Goal: Task Accomplishment & Management: Use online tool/utility

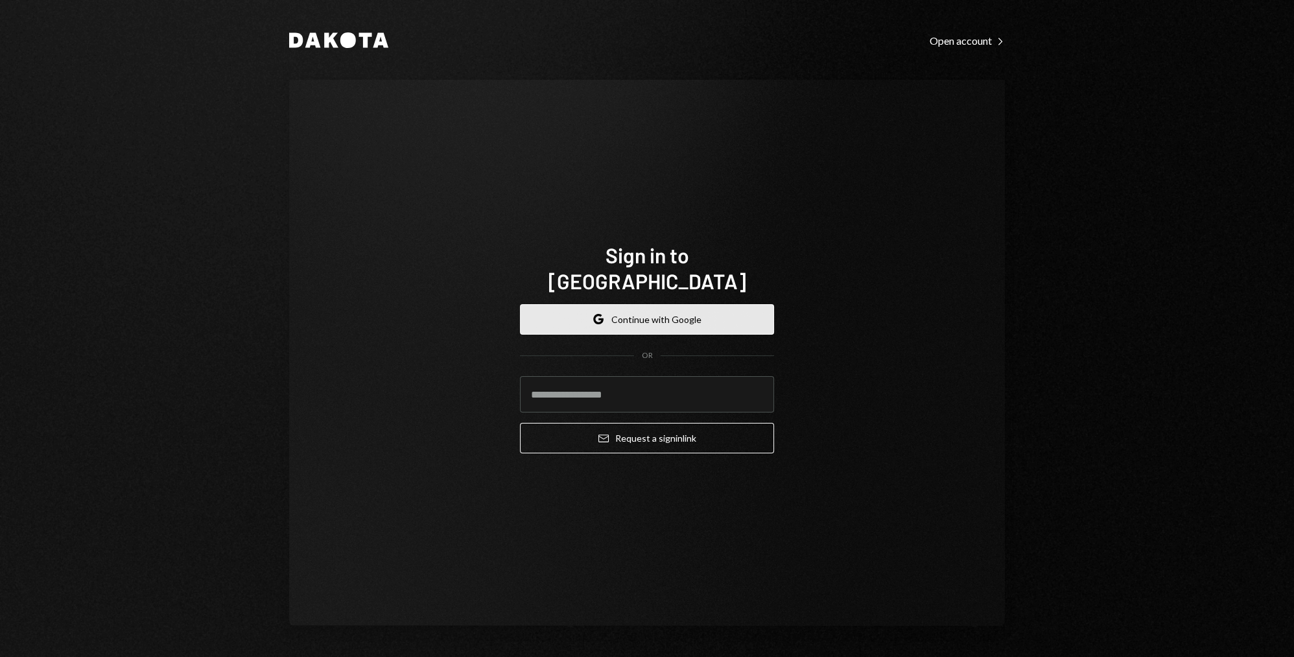
click at [654, 304] on button "Google Continue with Google" at bounding box center [647, 319] width 254 height 30
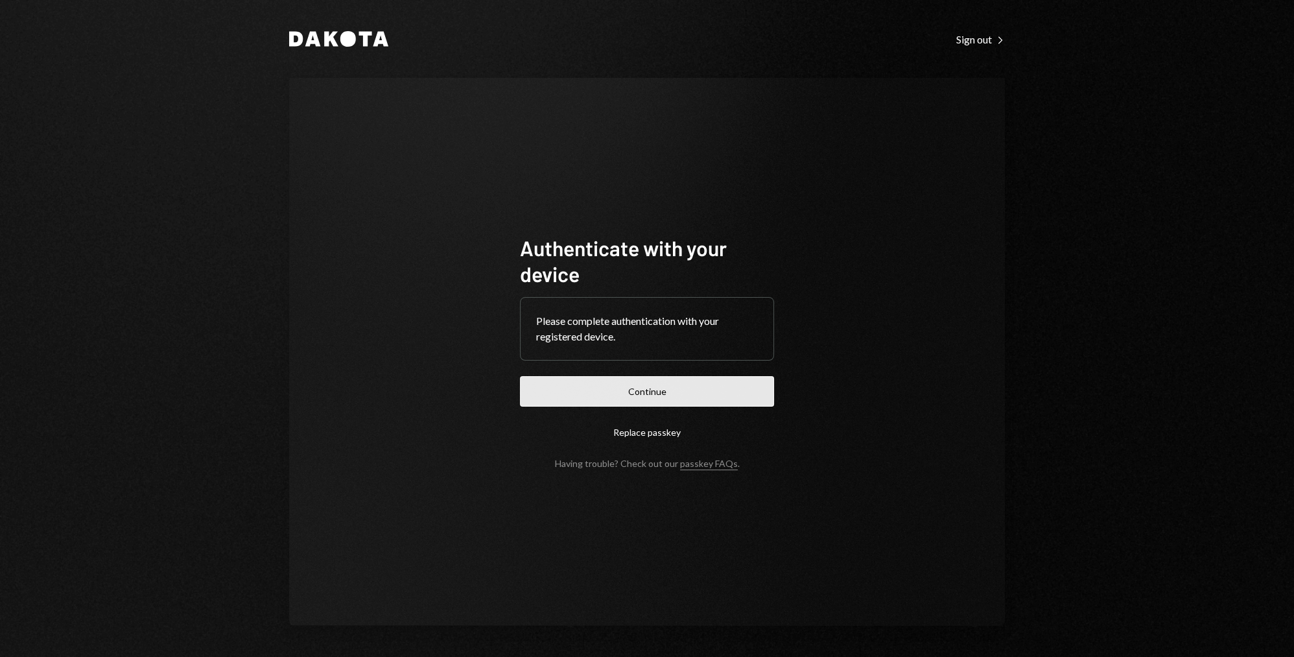
click at [633, 388] on button "Continue" at bounding box center [647, 391] width 254 height 30
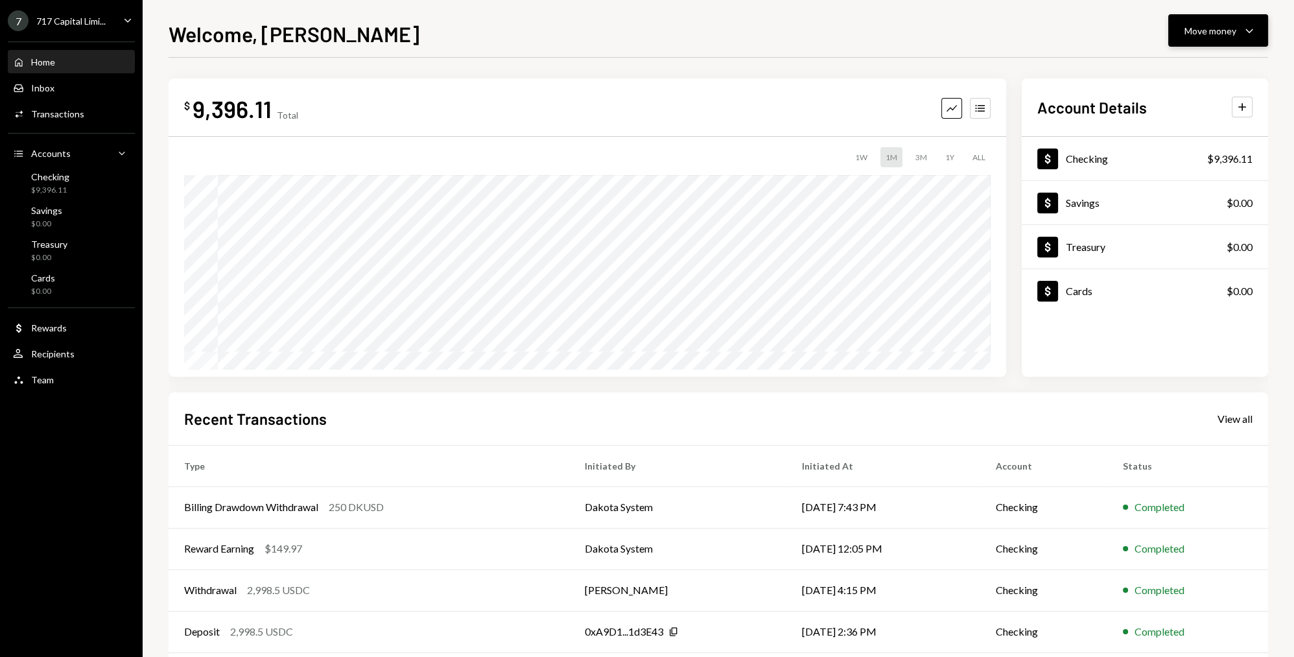
click at [1194, 42] on button "Move money Caret Down" at bounding box center [1219, 30] width 100 height 32
click at [1165, 121] on div "Deposit Deposit" at bounding box center [1199, 127] width 130 height 29
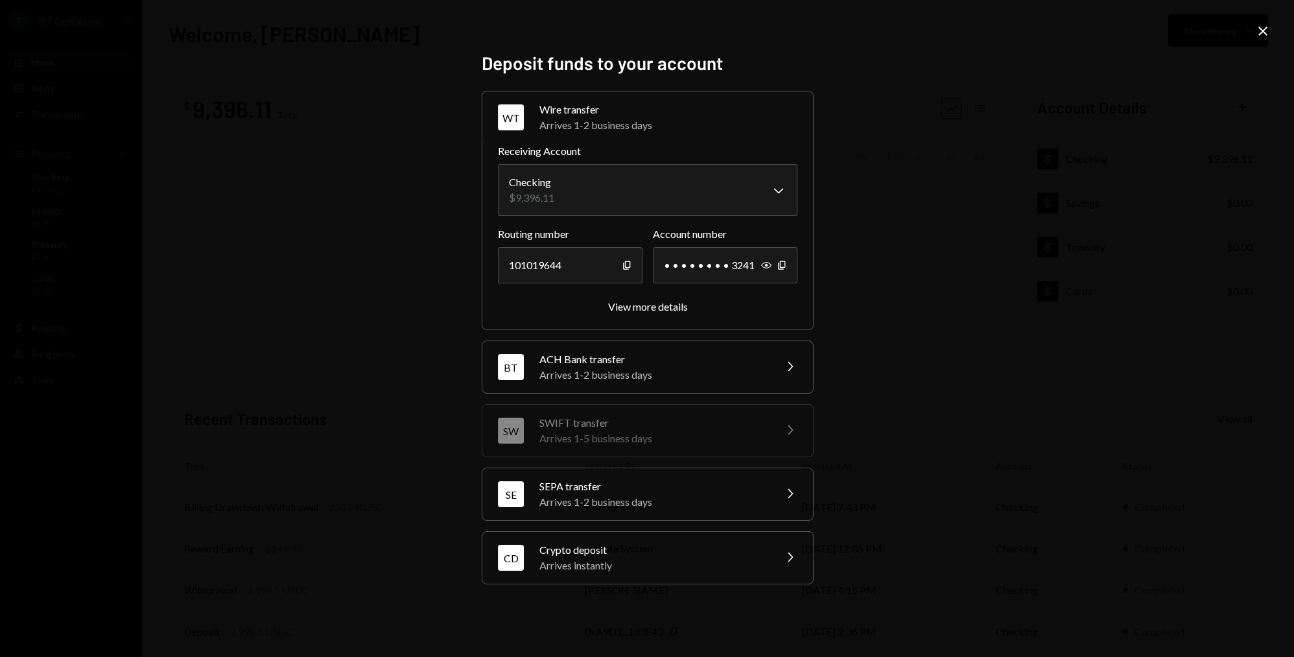
click at [631, 569] on div "Arrives instantly" at bounding box center [653, 566] width 227 height 16
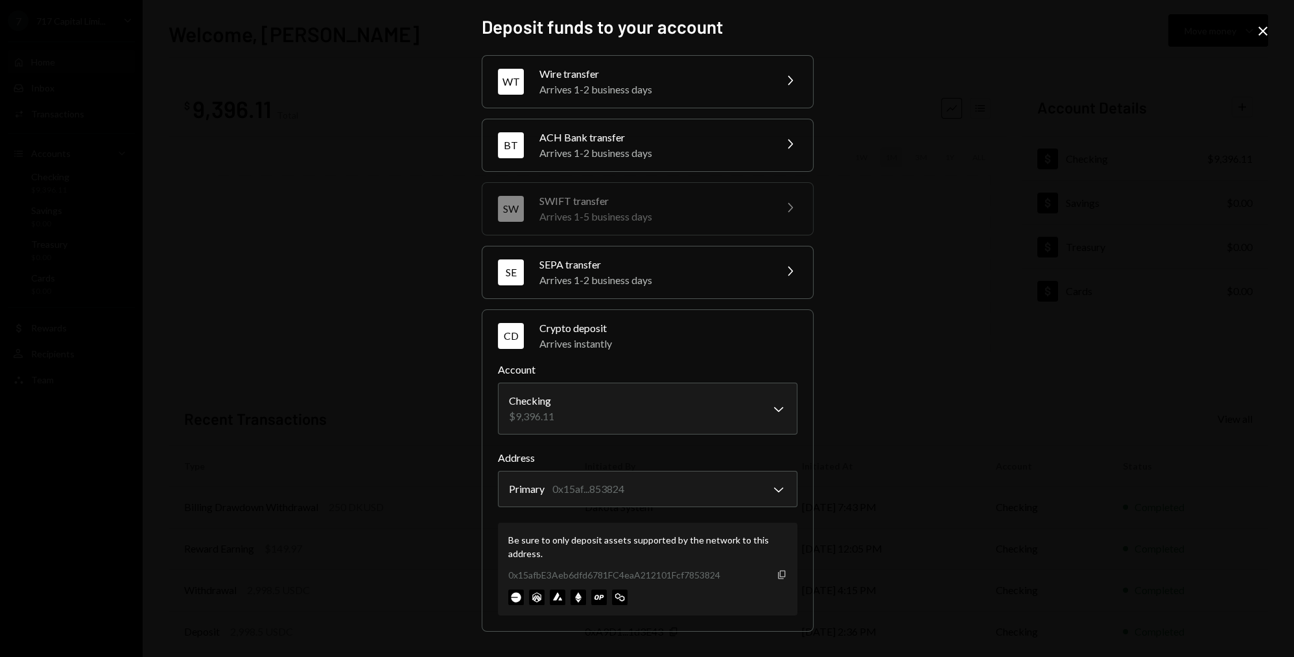
click at [778, 571] on icon "button" at bounding box center [781, 574] width 7 height 8
click at [1259, 30] on icon "Close" at bounding box center [1263, 31] width 16 height 16
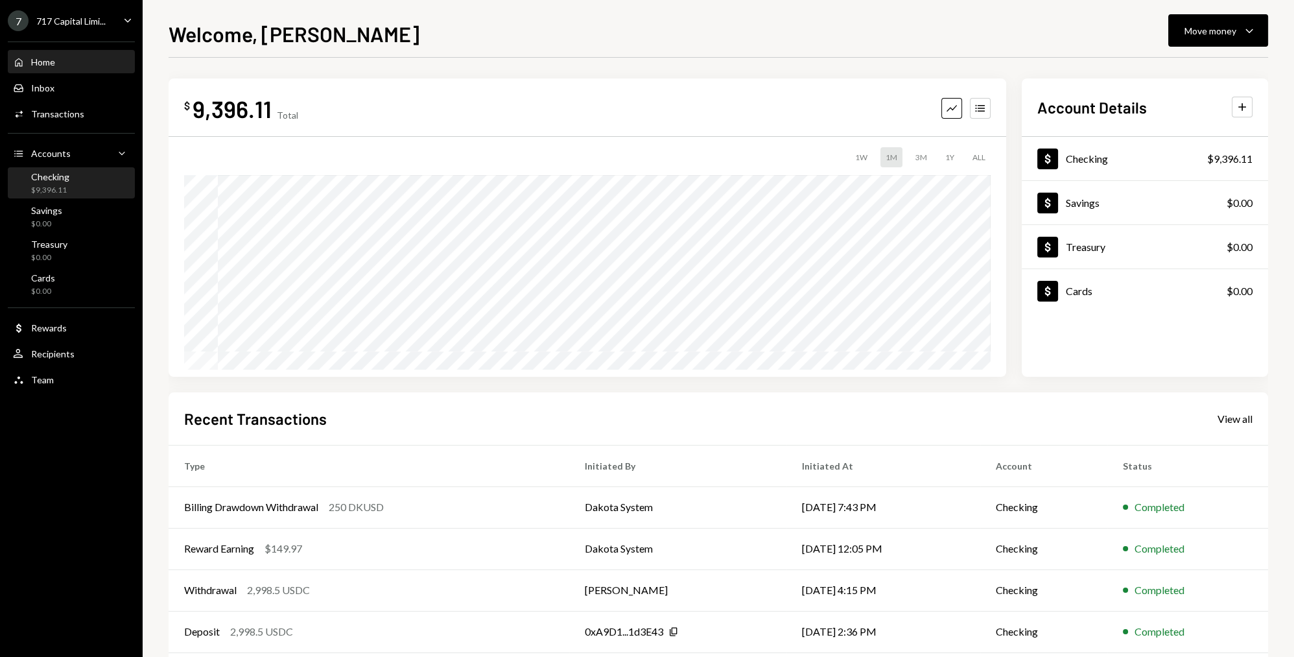
click at [86, 194] on div "Checking $9,396.11" at bounding box center [71, 183] width 117 height 25
